Goal: Check status: Check status

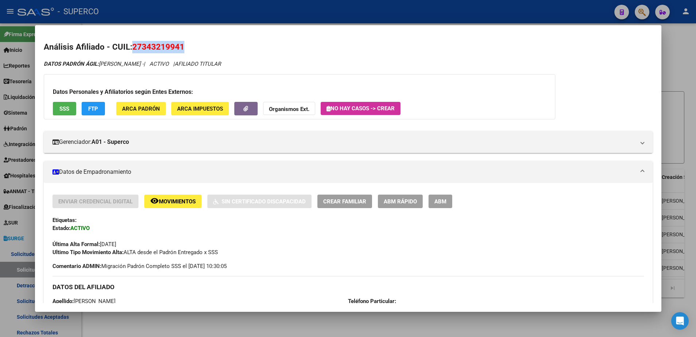
scroll to position [3, 0]
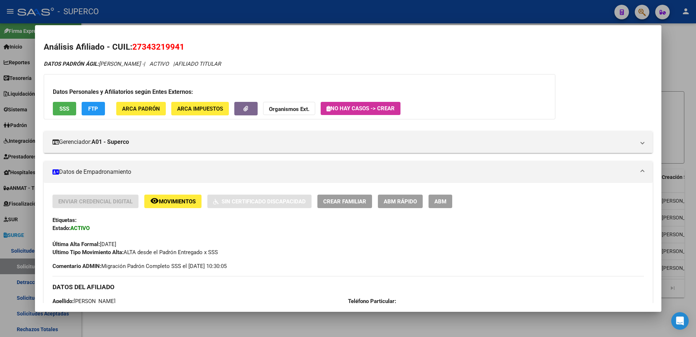
click at [677, 56] on div at bounding box center [348, 168] width 696 height 337
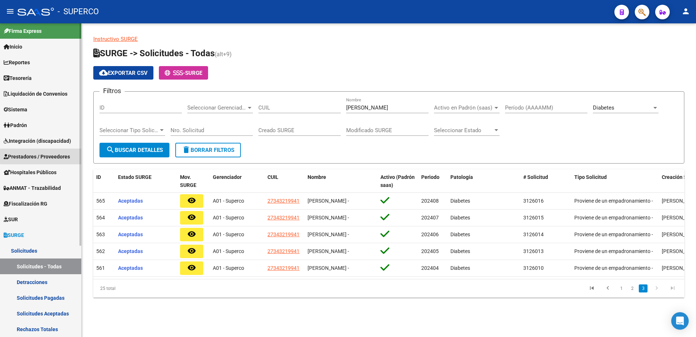
click at [58, 156] on span "Prestadores / Proveedores" at bounding box center [37, 156] width 66 height 8
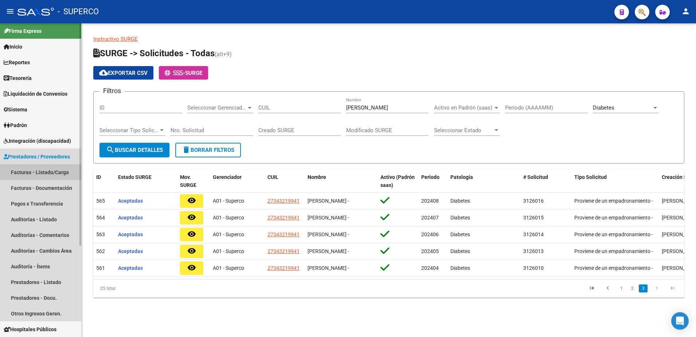
click at [56, 169] on link "Facturas - Listado/Carga" at bounding box center [40, 172] width 81 height 16
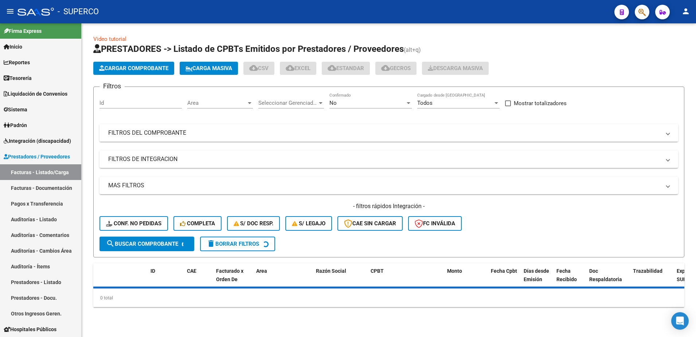
click at [186, 133] on mat-panel-title "FILTROS DEL COMPROBANTE" at bounding box center [384, 133] width 553 height 8
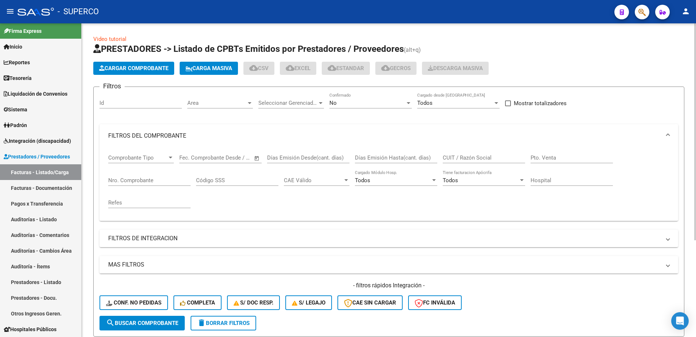
click at [159, 175] on div "Nro. Comprobante" at bounding box center [149, 178] width 82 height 16
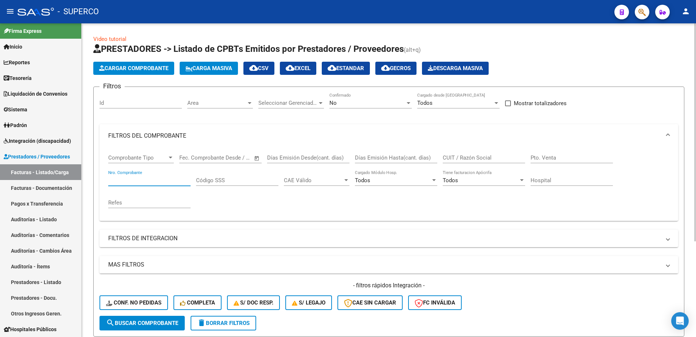
paste input "118136"
click at [155, 324] on span "search Buscar Comprobante" at bounding box center [142, 322] width 72 height 7
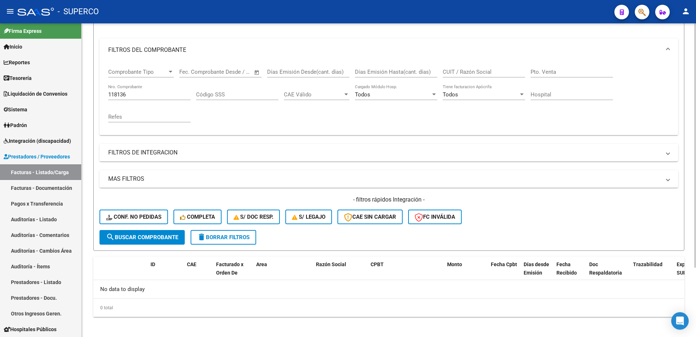
scroll to position [89, 0]
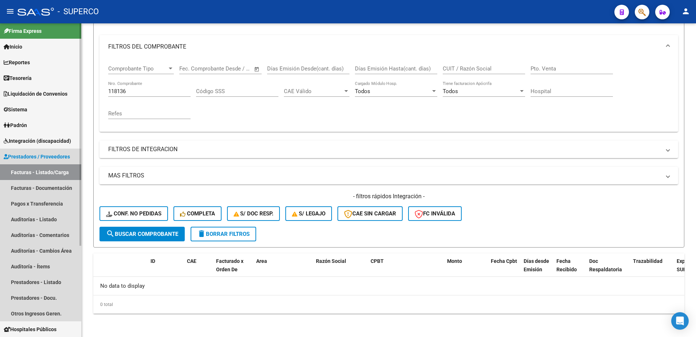
click at [46, 170] on link "Facturas - Listado/Carga" at bounding box center [40, 172] width 81 height 16
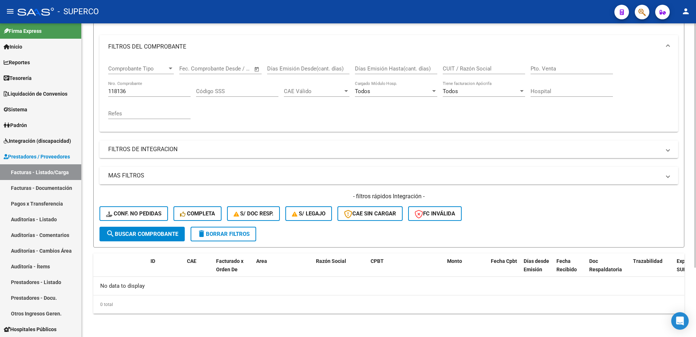
scroll to position [0, 0]
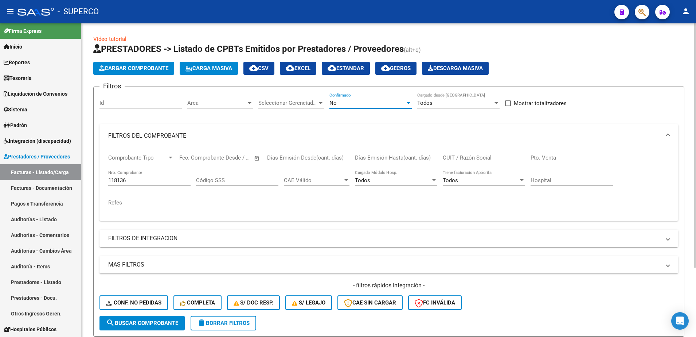
click at [371, 103] on div "No" at bounding box center [368, 103] width 76 height 7
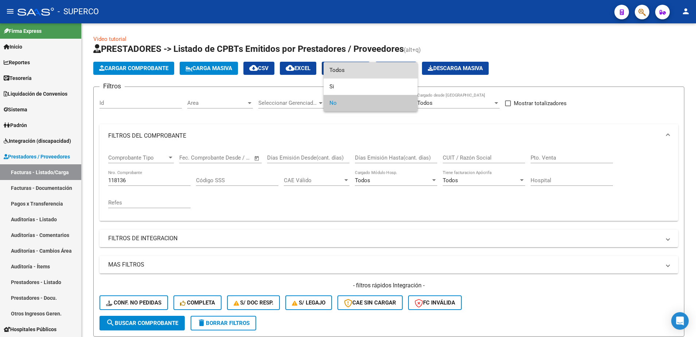
click at [342, 71] on span "Todos" at bounding box center [371, 70] width 82 height 16
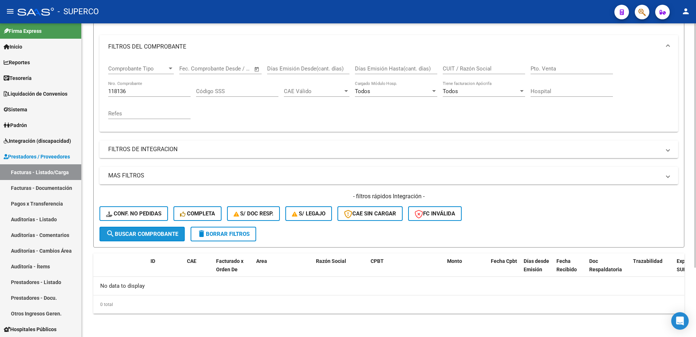
click at [166, 238] on button "search Buscar Comprobante" at bounding box center [142, 233] width 85 height 15
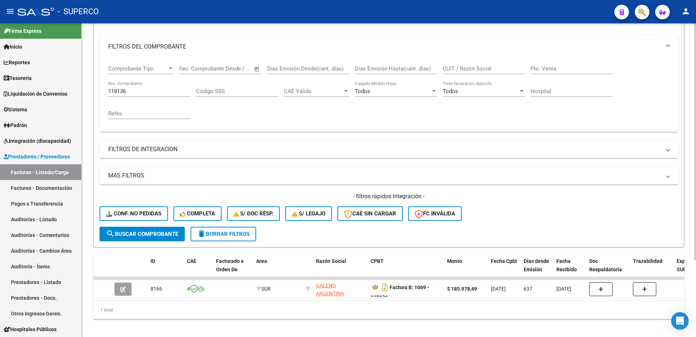
scroll to position [101, 0]
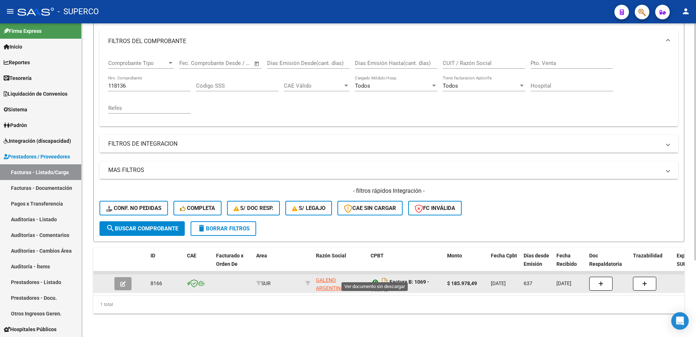
click at [374, 277] on icon at bounding box center [375, 281] width 9 height 9
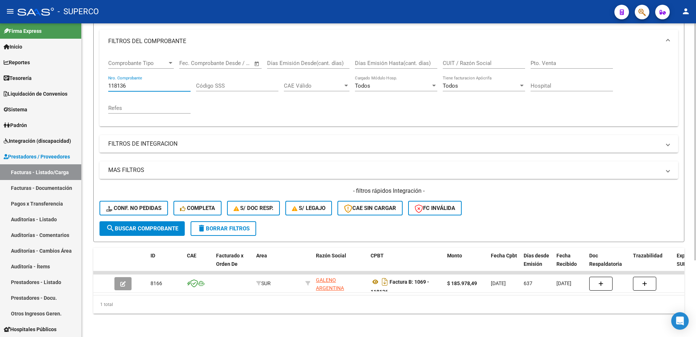
click at [145, 82] on input "118136" at bounding box center [149, 85] width 82 height 7
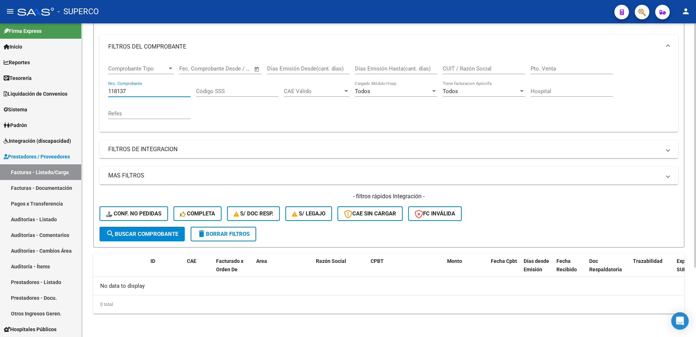
scroll to position [89, 0]
drag, startPoint x: 133, startPoint y: 94, endPoint x: 29, endPoint y: 90, distance: 104.0
click at [29, 90] on mat-sidenav-container "Firma Express Inicio Calendario SSS Instructivos Contacto OS Reportes Tablero d…" at bounding box center [348, 179] width 696 height 313
type input "128151"
click at [167, 240] on button "search Buscar Comprobante" at bounding box center [142, 233] width 85 height 15
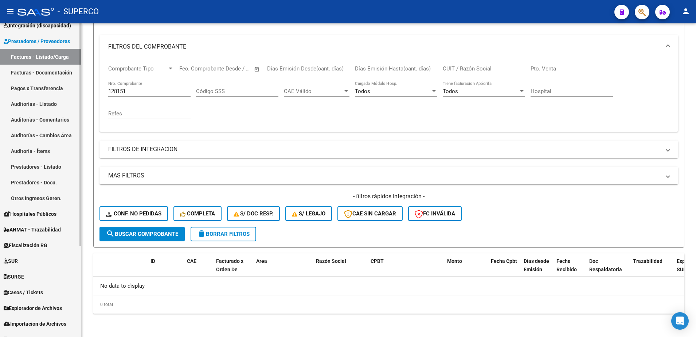
scroll to position [129, 0]
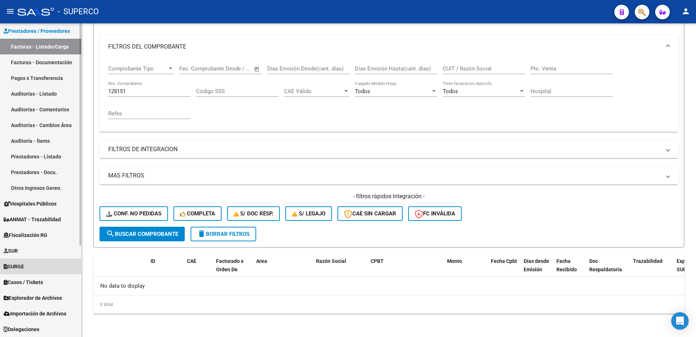
click at [23, 262] on span "SURGE" at bounding box center [14, 266] width 20 height 8
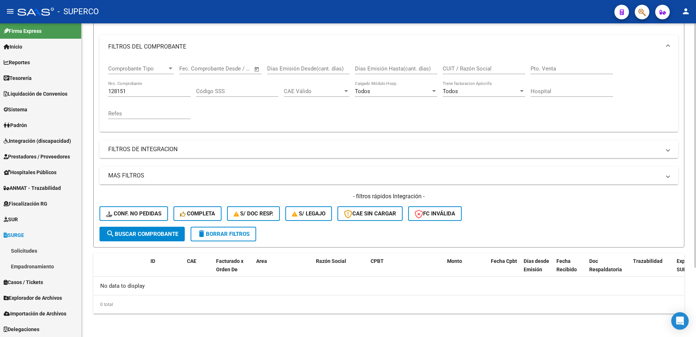
scroll to position [3, 0]
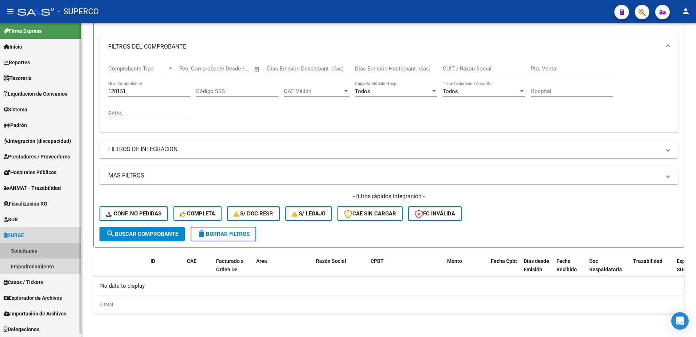
click at [26, 253] on link "Solicitudes" at bounding box center [40, 250] width 81 height 16
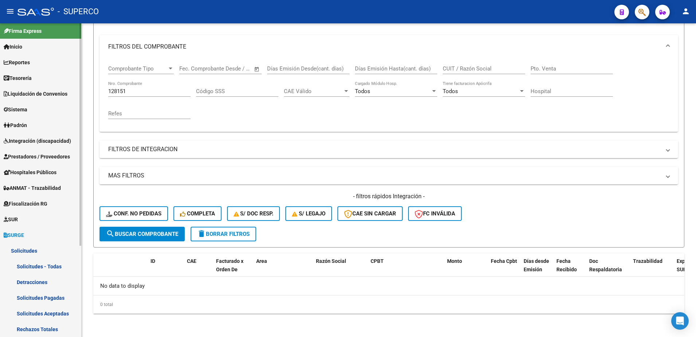
click at [36, 266] on link "Solicitudes - Todas" at bounding box center [40, 266] width 81 height 16
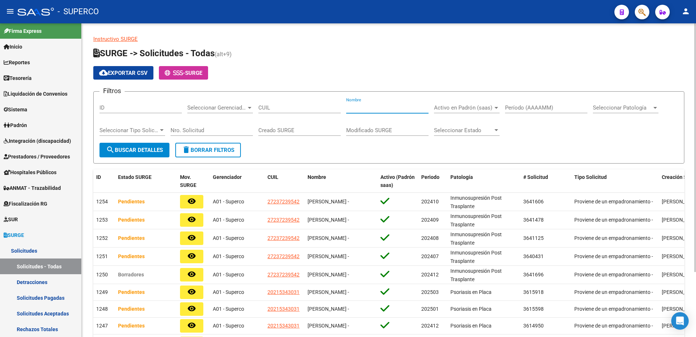
click at [373, 107] on input "Nombre" at bounding box center [387, 107] width 82 height 7
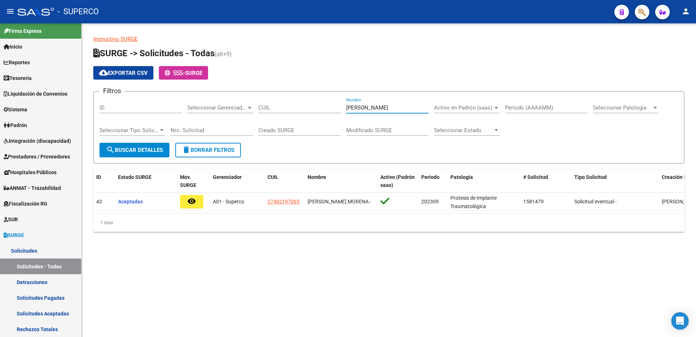
type input "[PERSON_NAME]"
click at [247, 218] on div "ID Estado SURGE Mov. SURGE Gerenciador CUIL Nombre Activo (Padrón saas) Periodo…" at bounding box center [388, 200] width 591 height 62
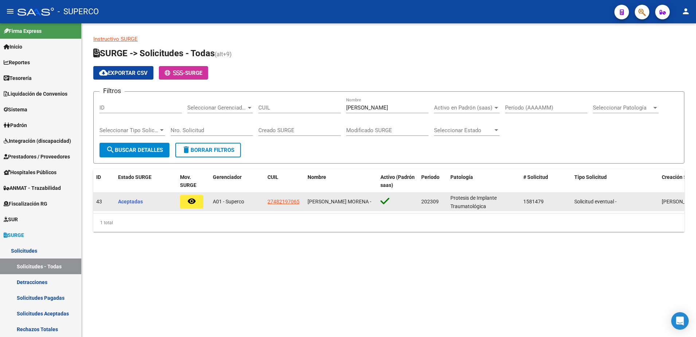
click at [189, 201] on mat-icon "remove_red_eye" at bounding box center [191, 201] width 9 height 9
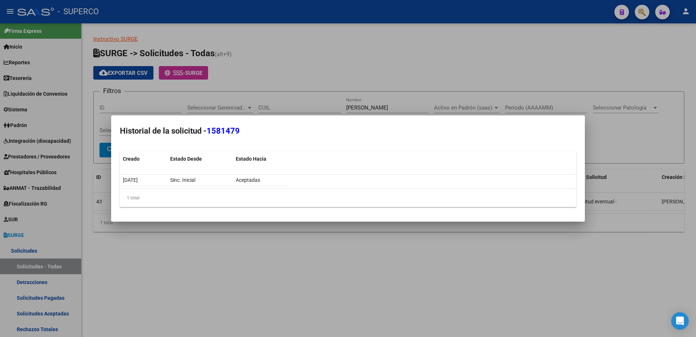
click at [241, 287] on div at bounding box center [348, 168] width 696 height 337
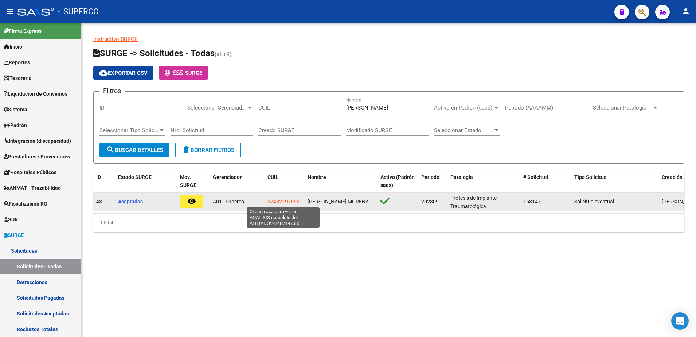
drag, startPoint x: 299, startPoint y: 202, endPoint x: 268, endPoint y: 202, distance: 31.4
click at [268, 202] on div "27482197065" at bounding box center [285, 201] width 34 height 8
copy span "27482197065"
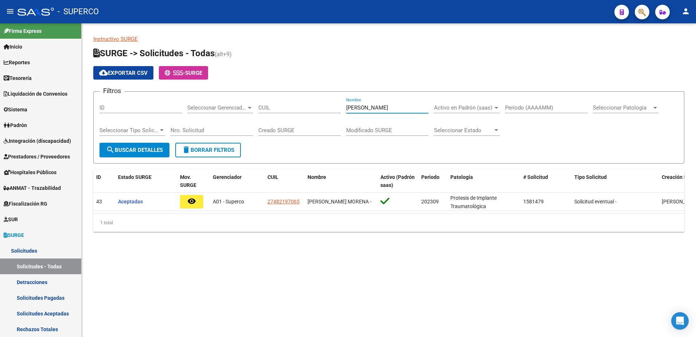
drag, startPoint x: 388, startPoint y: 108, endPoint x: 119, endPoint y: 118, distance: 269.6
click at [120, 119] on div "Filtros ID Seleccionar Gerenciador Seleccionar Gerenciador CUIL [PERSON_NAME] N…" at bounding box center [389, 119] width 579 height 45
click at [490, 126] on div "Seleccionar Estado Seleccionar Estado" at bounding box center [467, 128] width 66 height 16
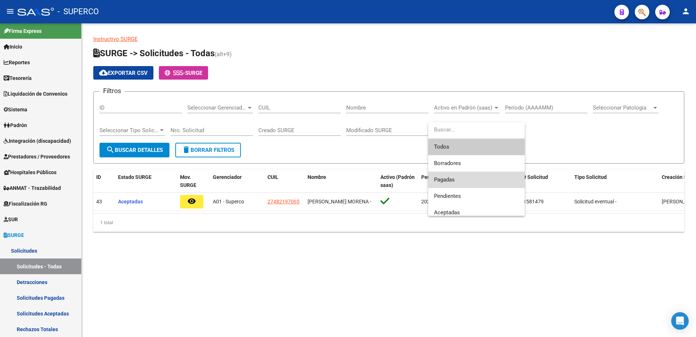
click at [458, 183] on span "Pagadas" at bounding box center [476, 179] width 85 height 16
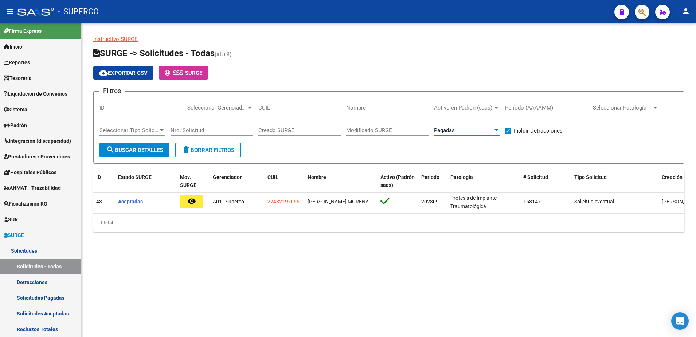
click at [150, 148] on span "search Buscar Detalles" at bounding box center [134, 150] width 57 height 7
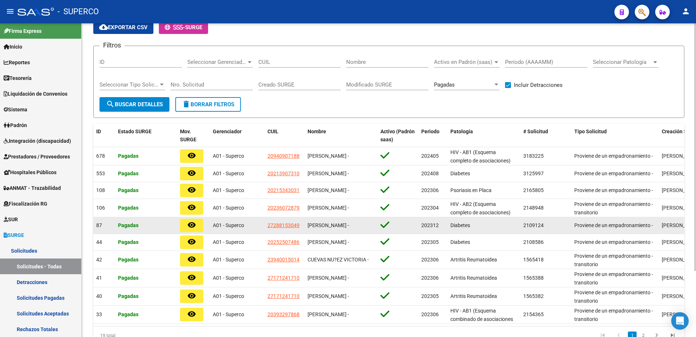
scroll to position [83, 0]
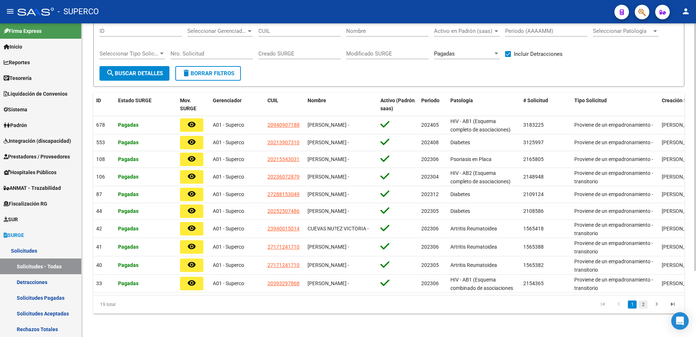
click at [645, 304] on link "2" at bounding box center [643, 304] width 9 height 8
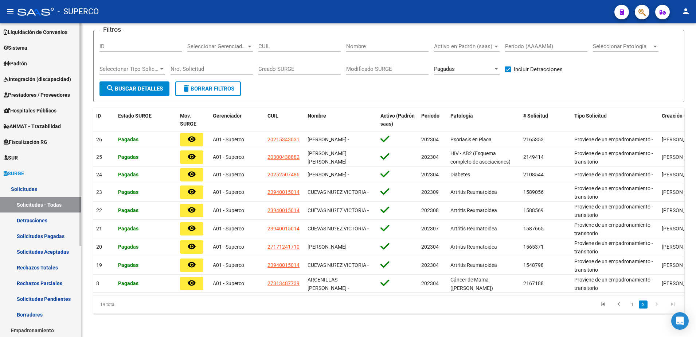
scroll to position [94, 0]
